Goal: Transaction & Acquisition: Purchase product/service

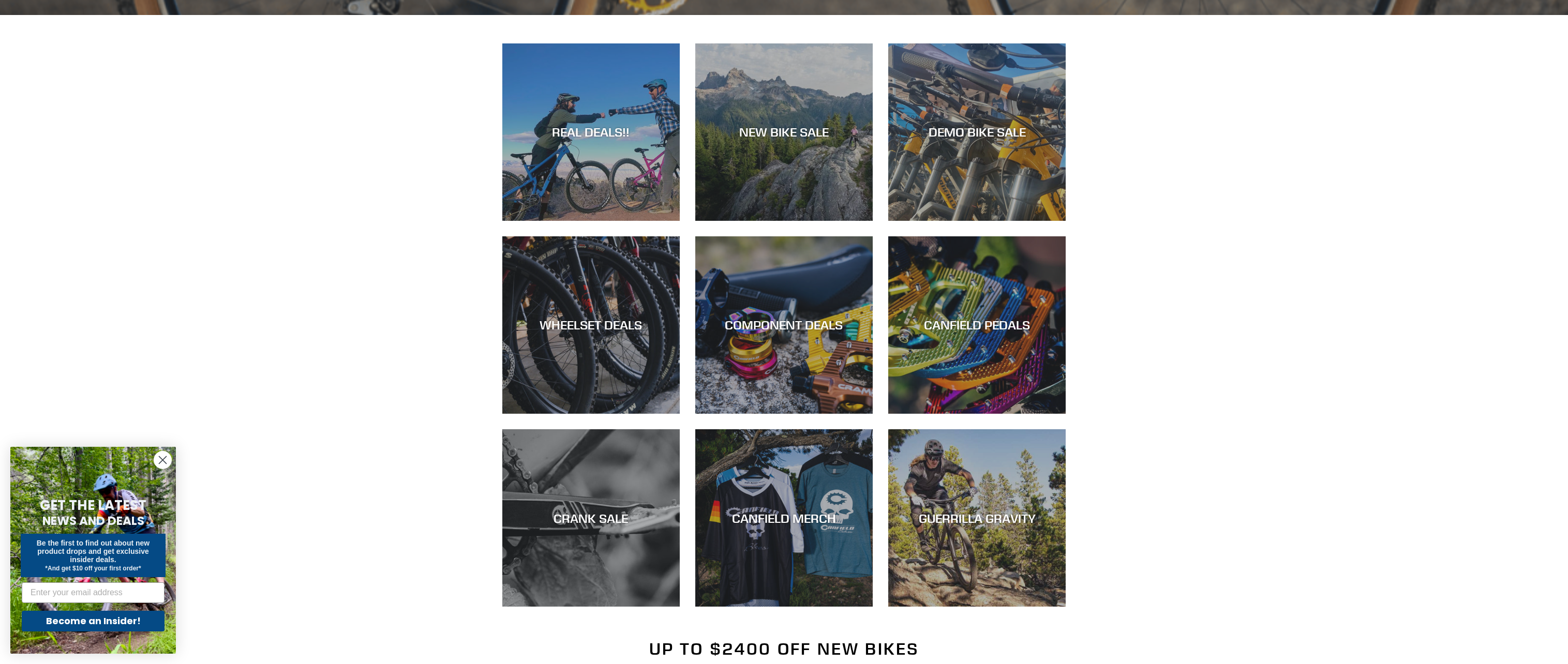
scroll to position [724, 0]
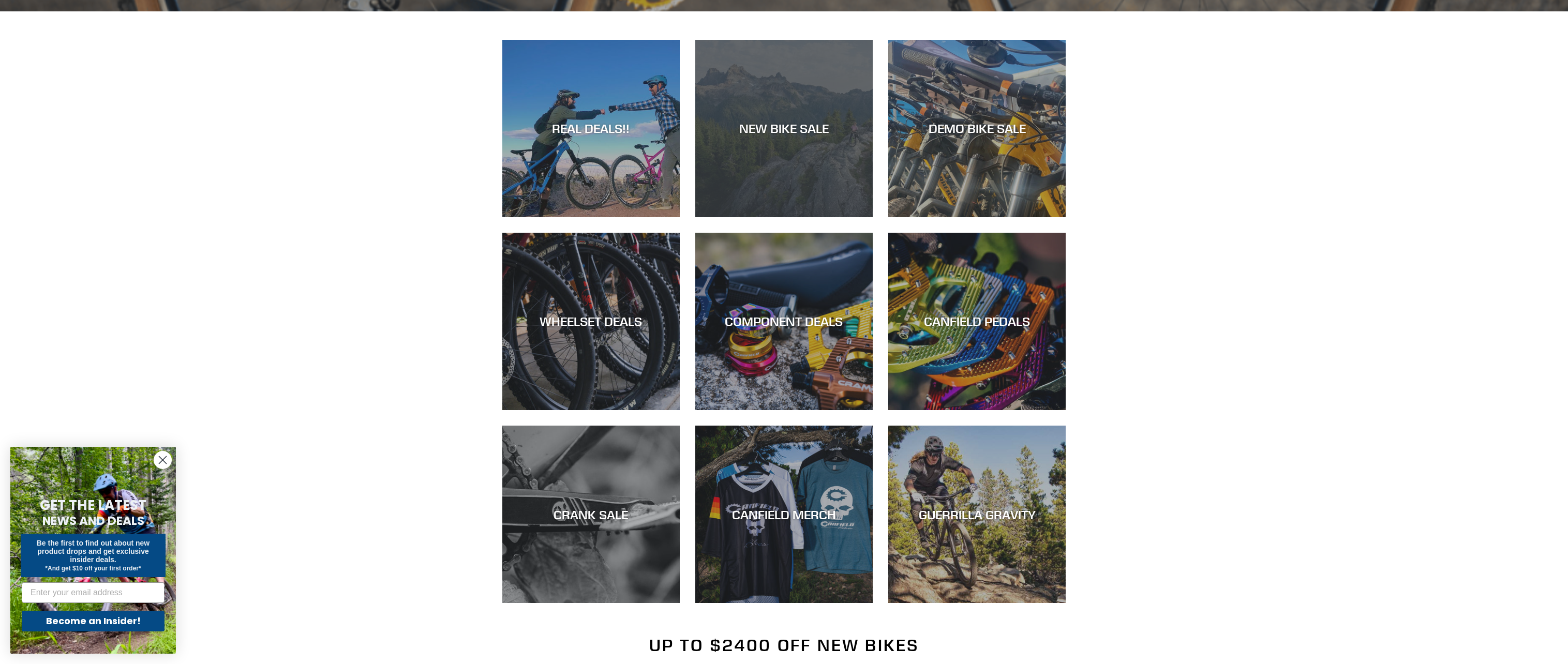
click at [761, 134] on div "NEW BIKE SALE" at bounding box center [784, 128] width 177 height 15
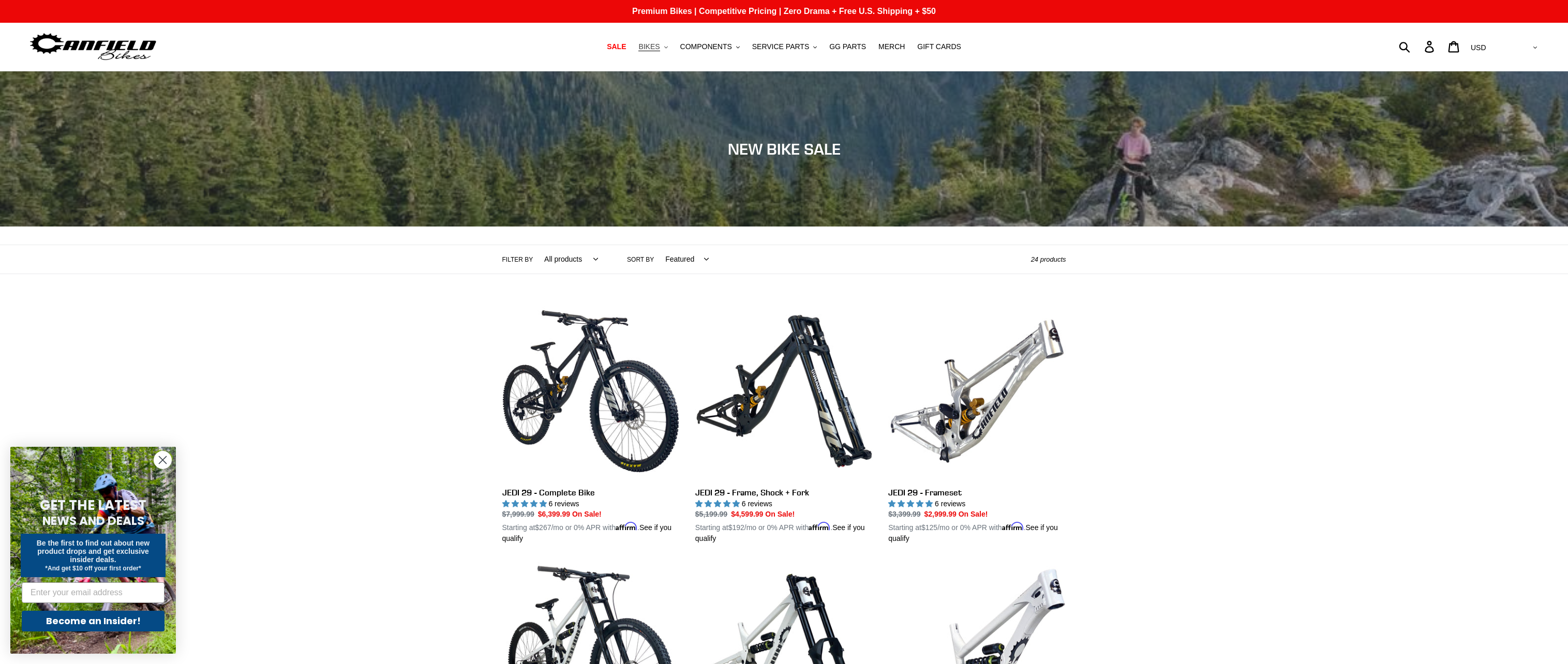
click at [660, 45] on span "BIKES" at bounding box center [649, 47] width 22 height 9
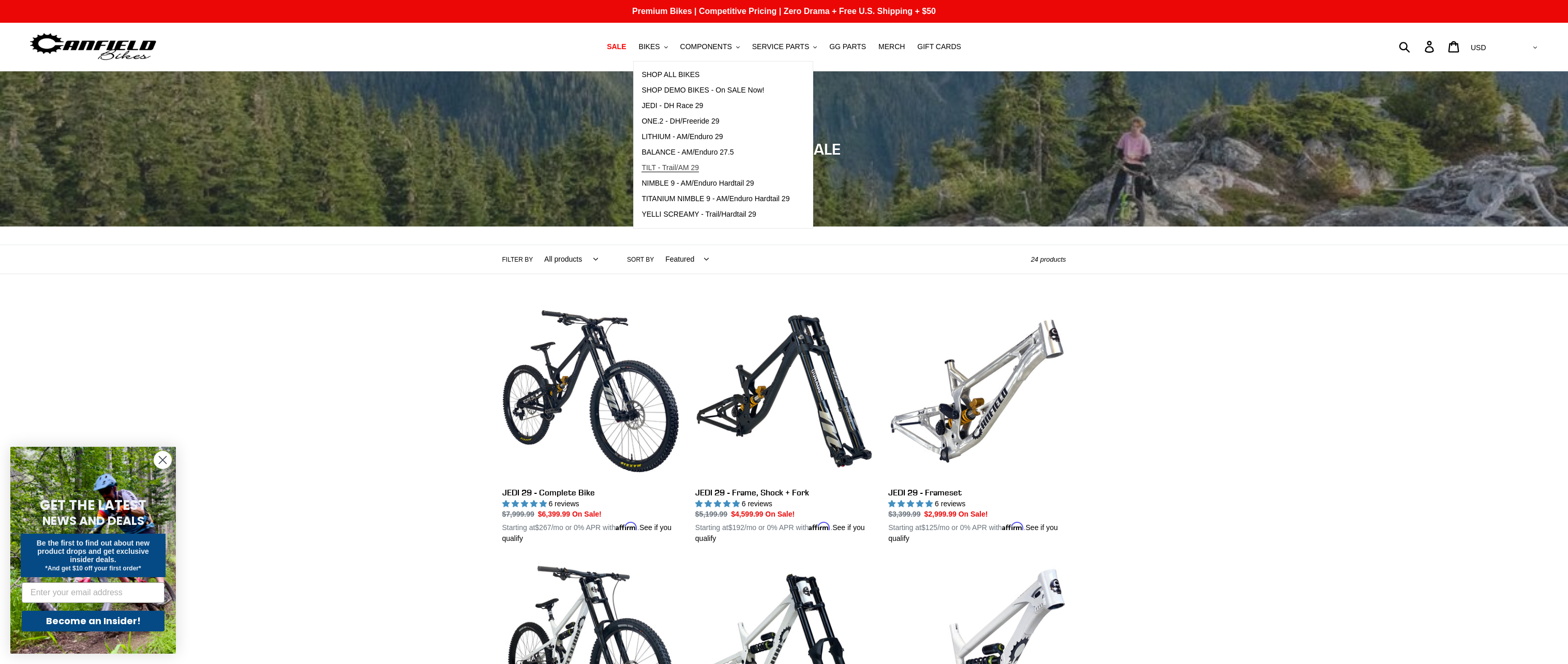
click at [676, 169] on span "TILT - Trail/AM 29" at bounding box center [670, 168] width 58 height 9
